Goal: Task Accomplishment & Management: Manage account settings

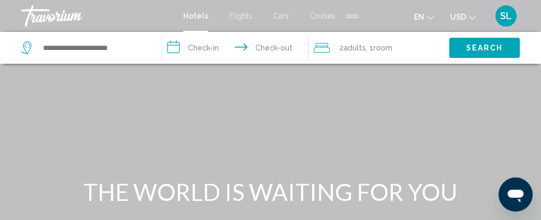
click at [508, 15] on span "SL" at bounding box center [506, 16] width 12 height 11
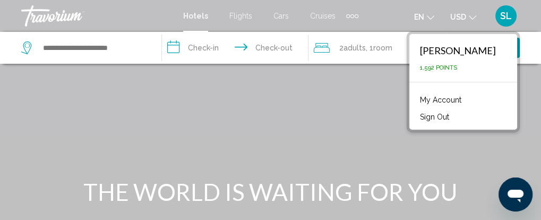
click at [459, 95] on link "My Account" at bounding box center [440, 100] width 52 height 14
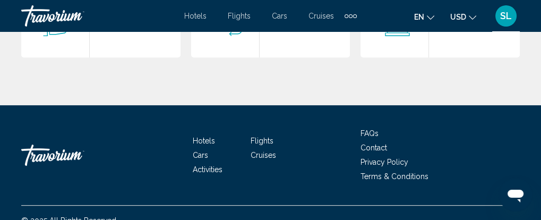
scroll to position [434, 0]
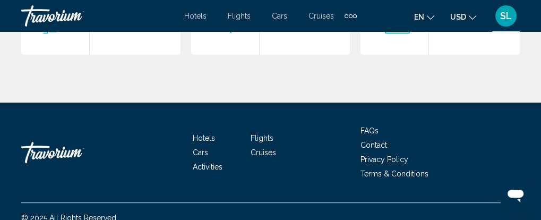
click at [282, 46] on div "Purchases" at bounding box center [304, 21] width 91 height 68
